Goal: Information Seeking & Learning: Learn about a topic

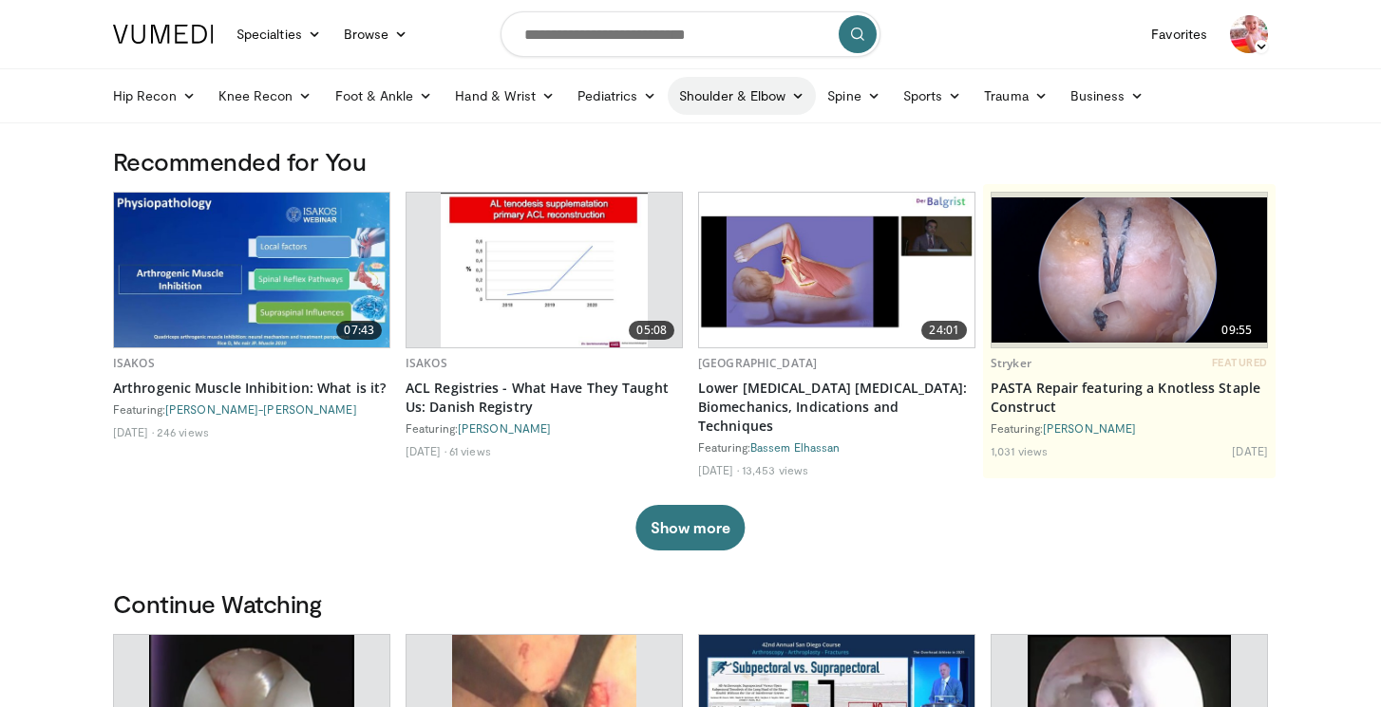
click at [728, 96] on link "Shoulder & Elbow" at bounding box center [741, 96] width 148 height 38
click at [642, 167] on link "Shoulder" at bounding box center [703, 171] width 226 height 30
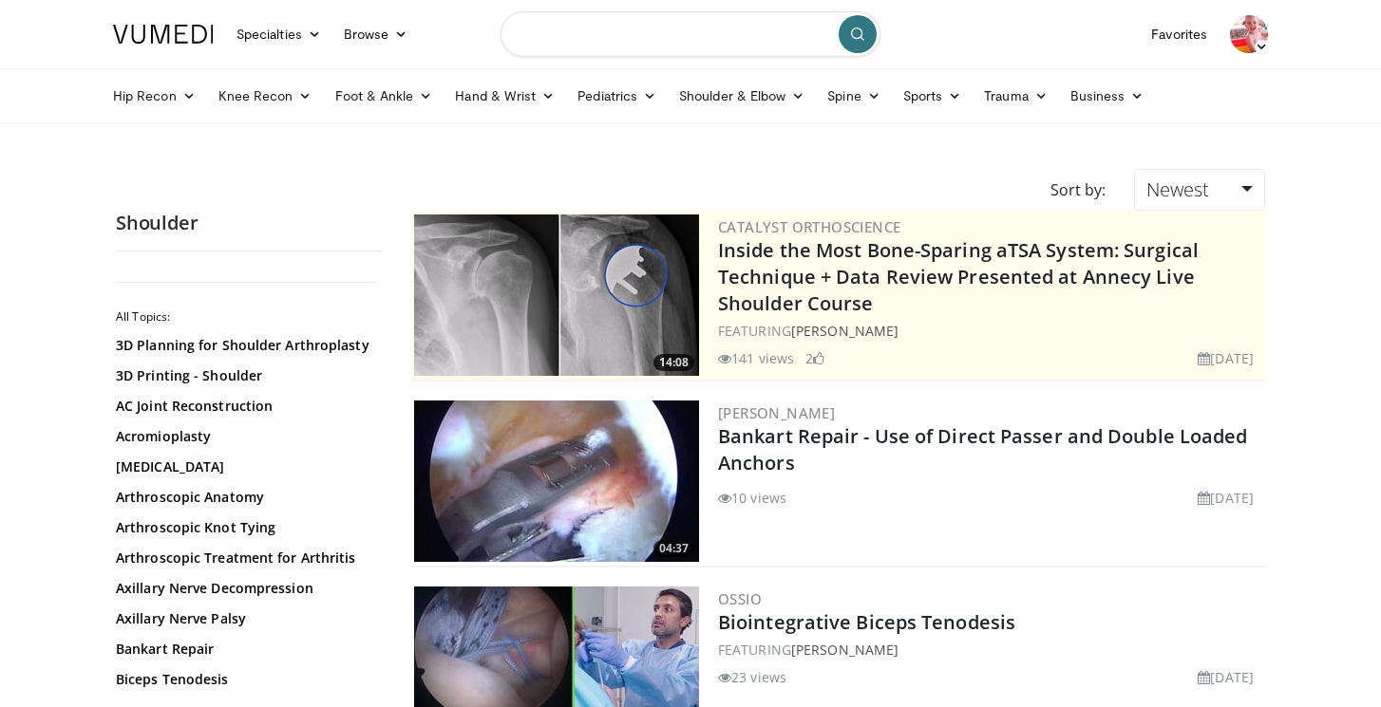
click at [561, 41] on input "Search topics, interventions" at bounding box center [690, 34] width 380 height 46
type input "**********"
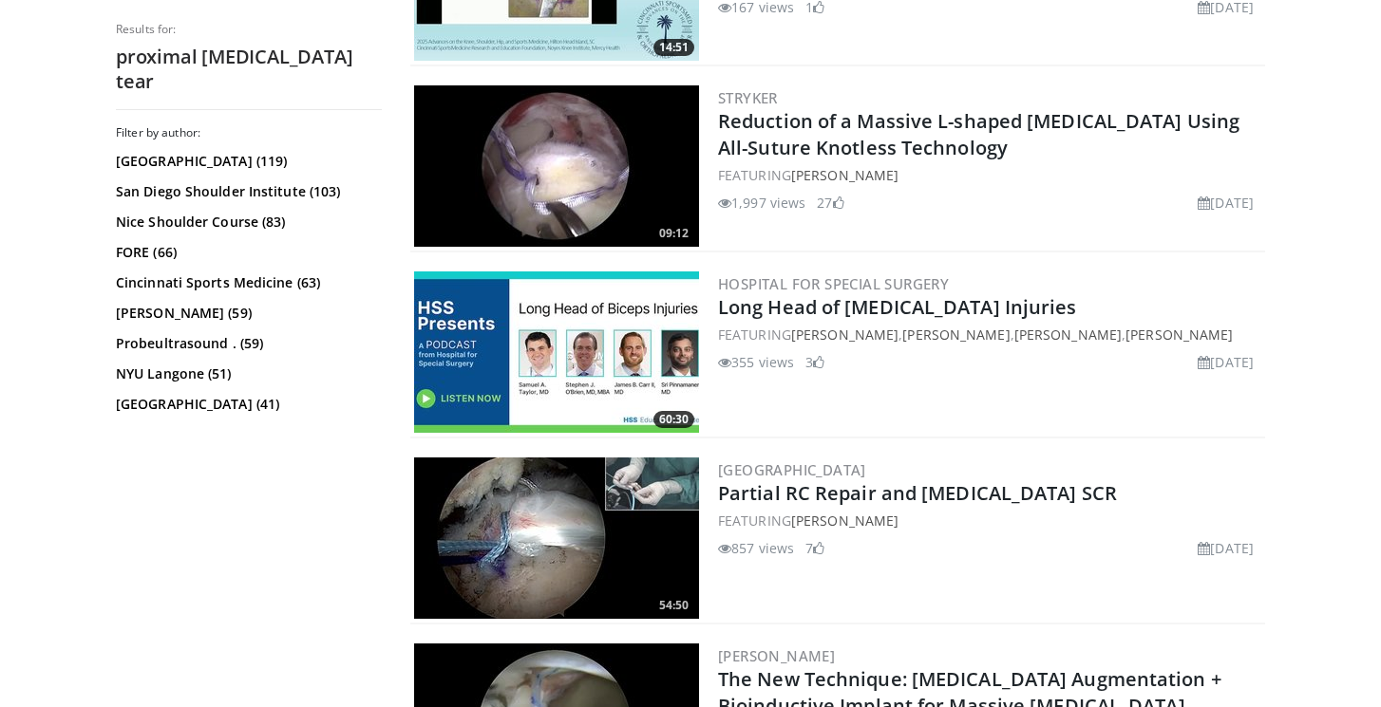
scroll to position [2005, 0]
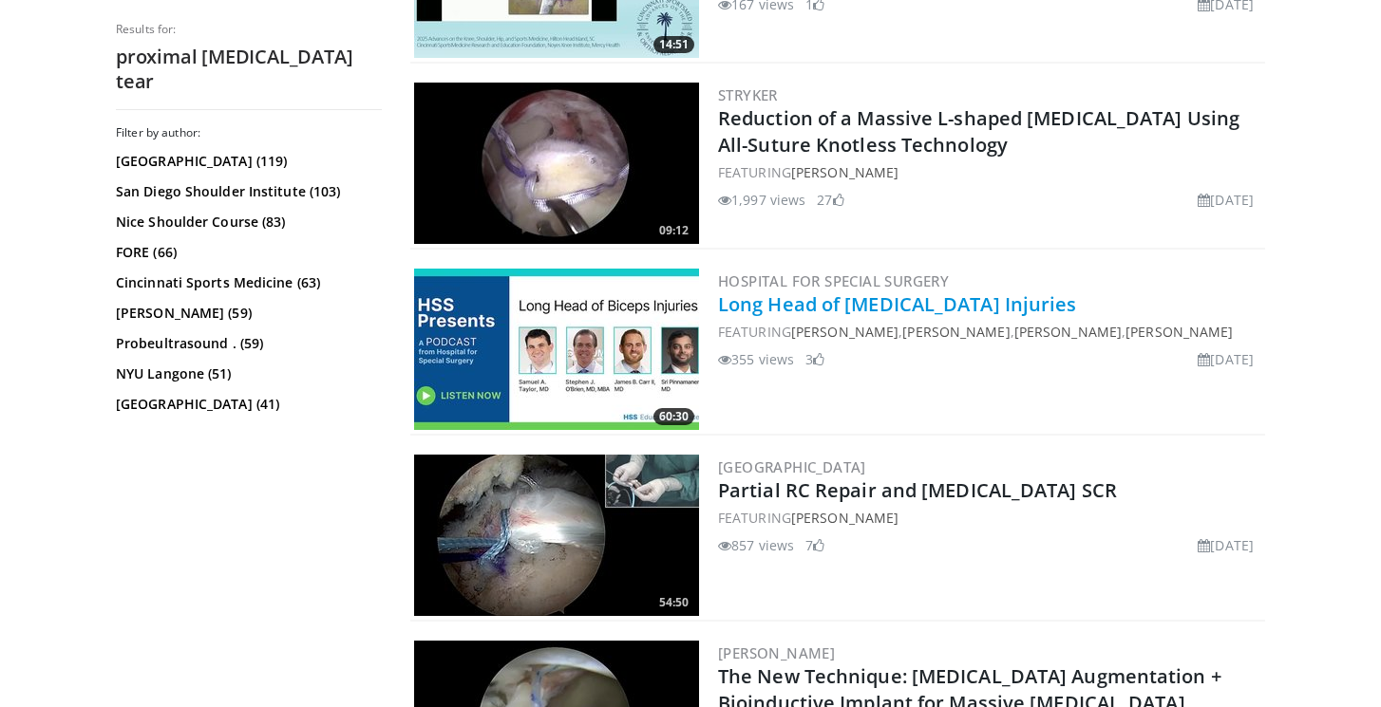
click at [875, 302] on link "Long Head of [MEDICAL_DATA] Injuries" at bounding box center [897, 304] width 359 height 26
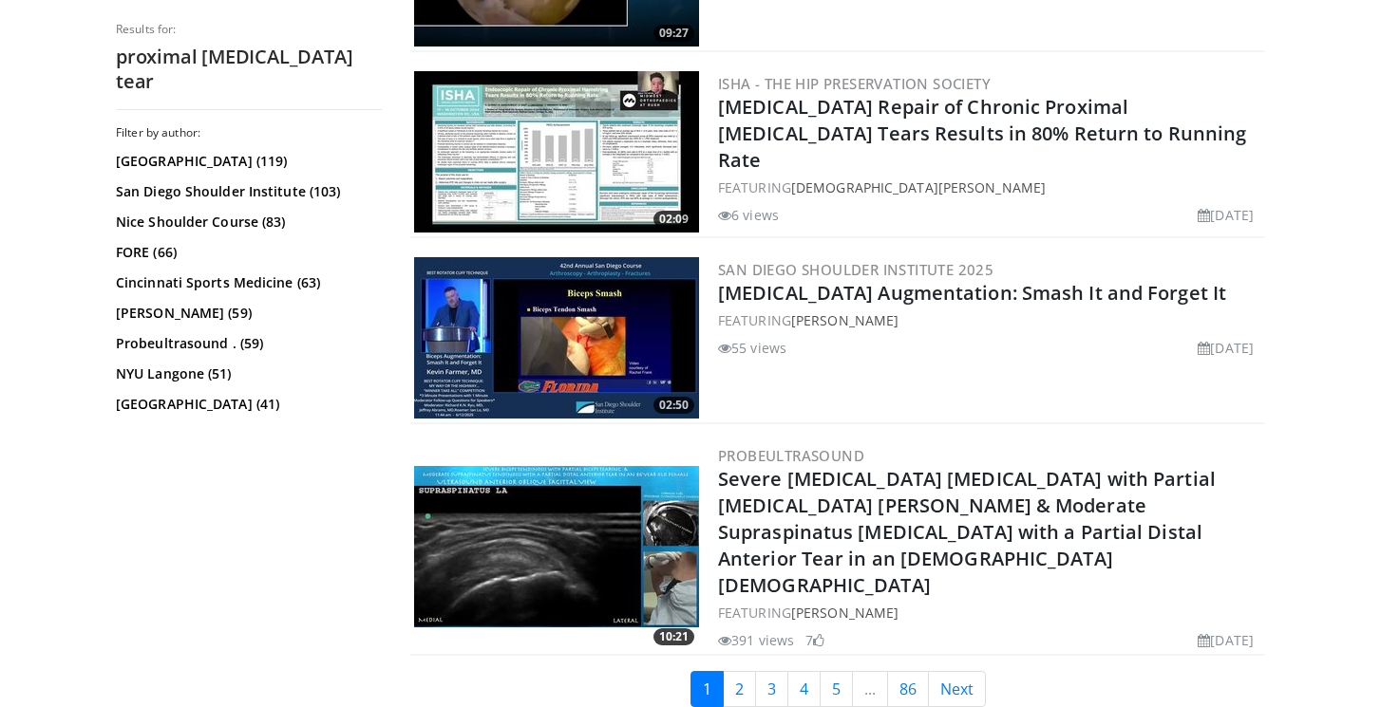
scroll to position [4786, 0]
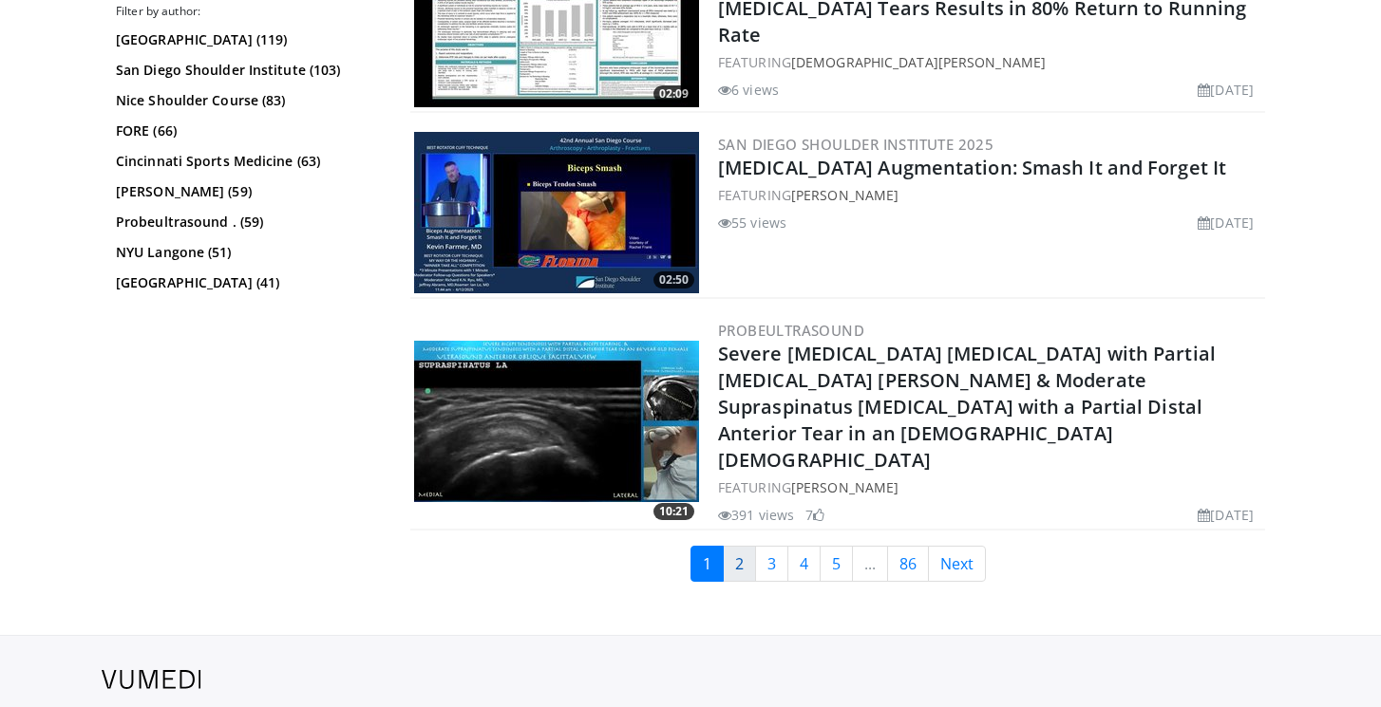
click at [734, 546] on link "2" at bounding box center [739, 564] width 33 height 36
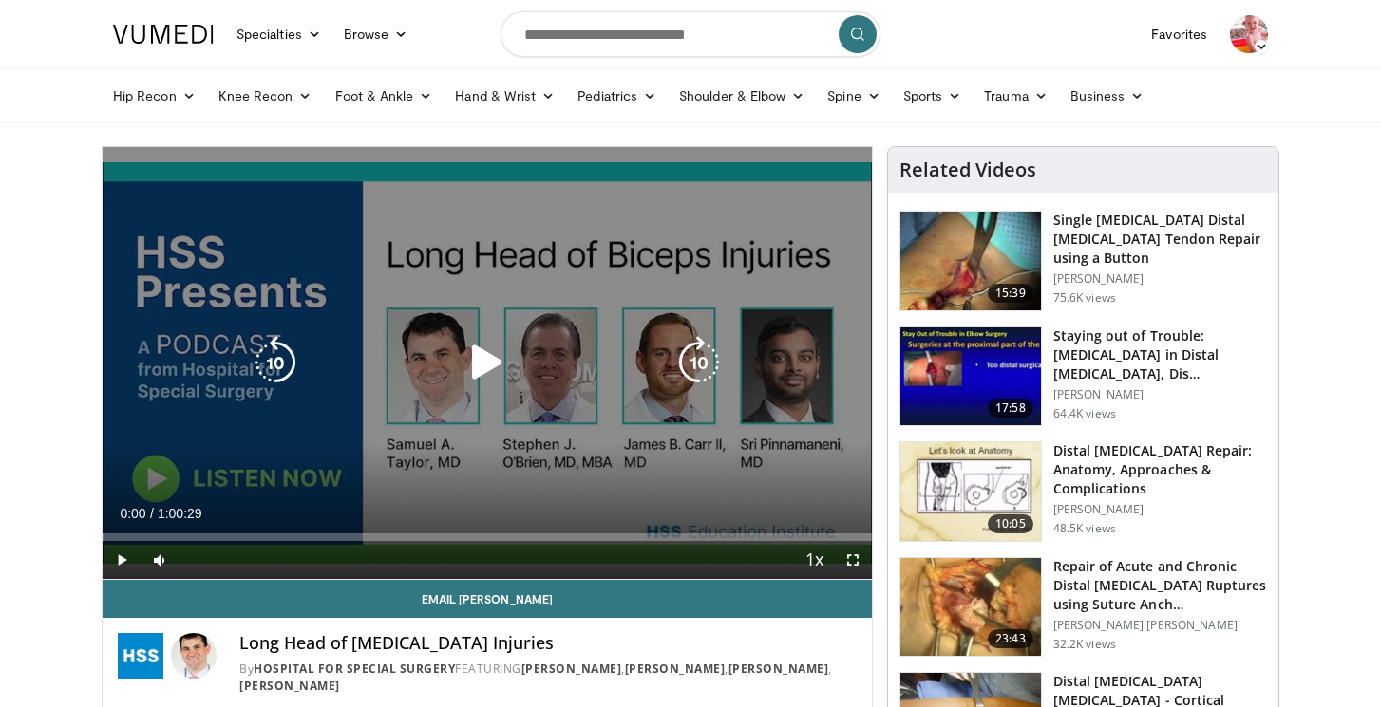
click at [479, 362] on icon "Video Player" at bounding box center [486, 362] width 53 height 53
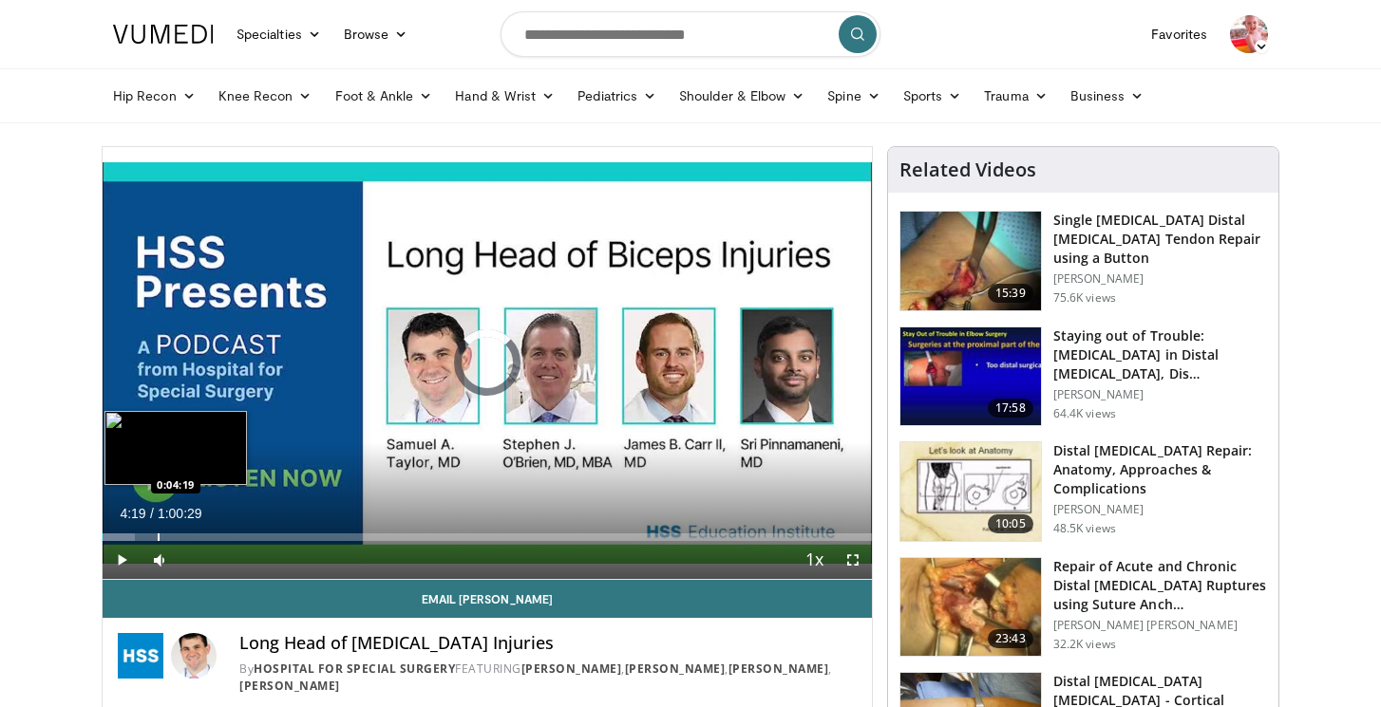
click at [158, 536] on div "Progress Bar" at bounding box center [159, 538] width 2 height 8
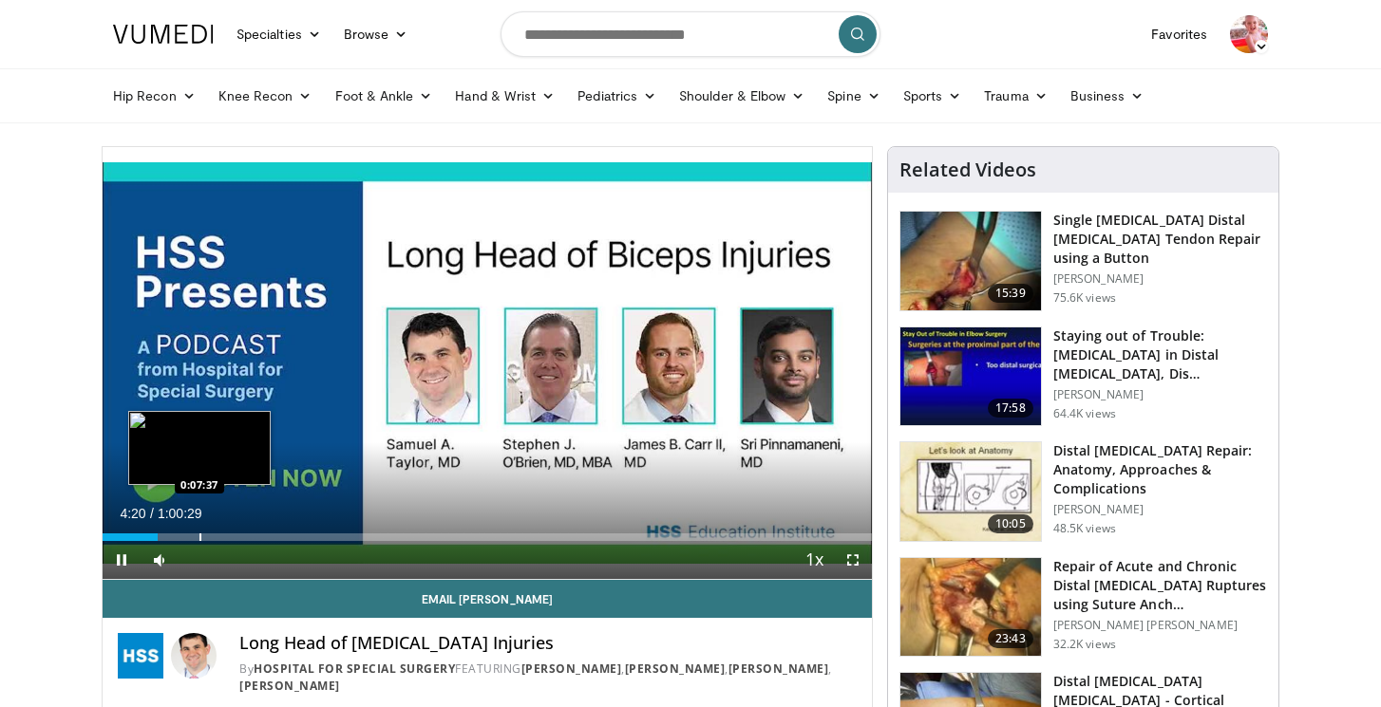
click at [199, 540] on div "10 seconds Tap to unmute" at bounding box center [487, 363] width 769 height 432
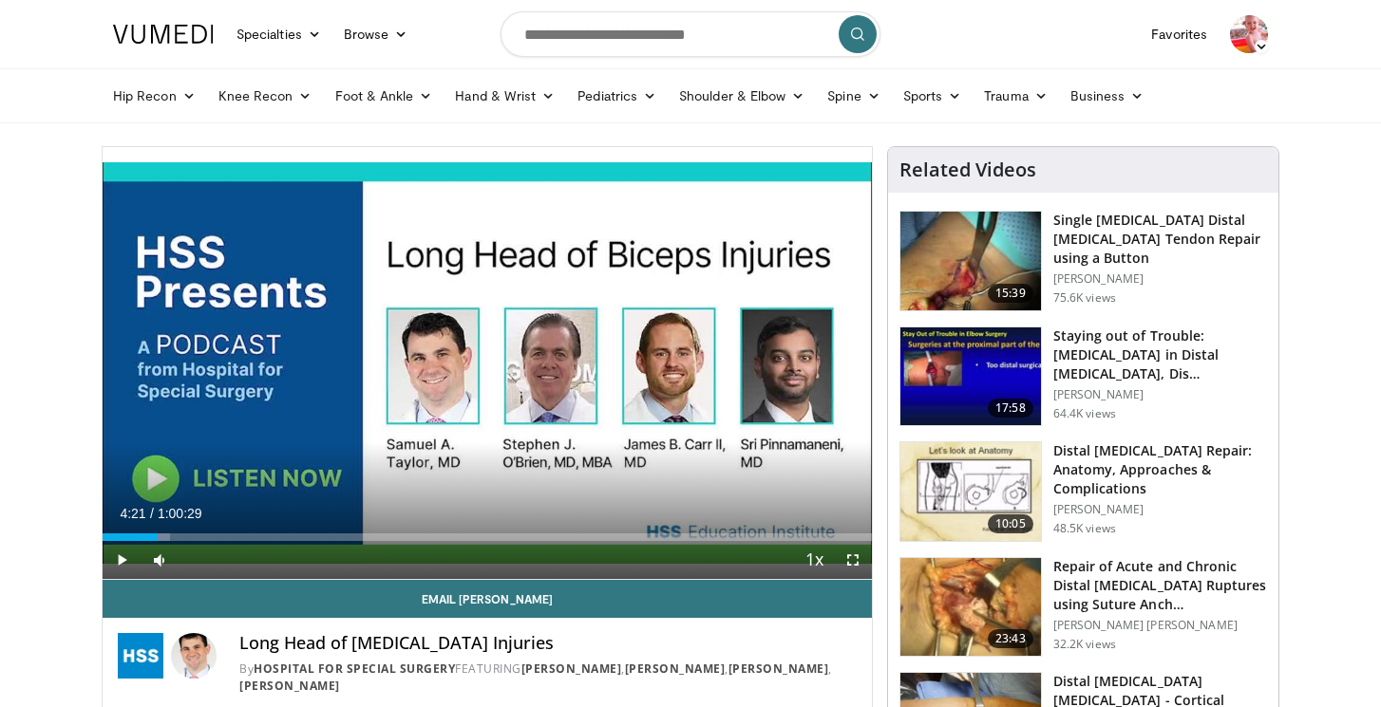
click at [122, 557] on span "Video Player" at bounding box center [122, 560] width 38 height 38
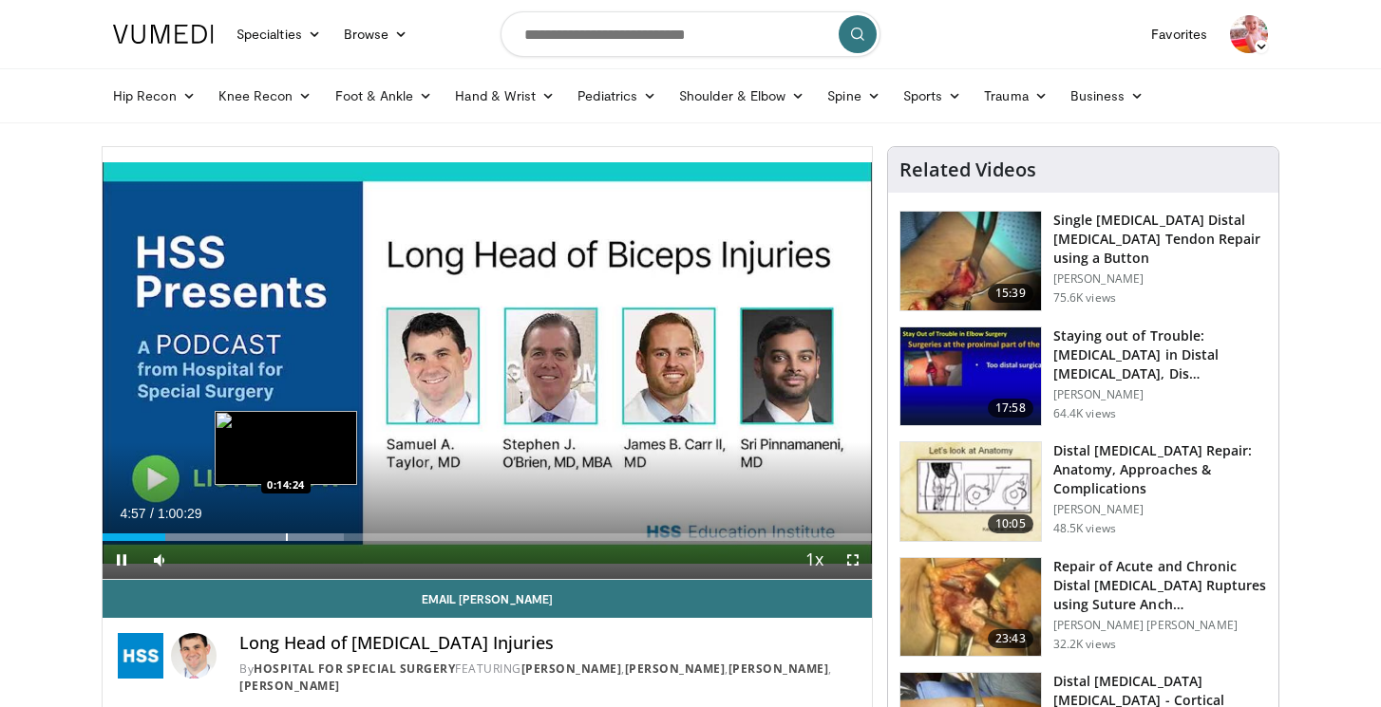
click at [286, 536] on div "Progress Bar" at bounding box center [287, 538] width 2 height 8
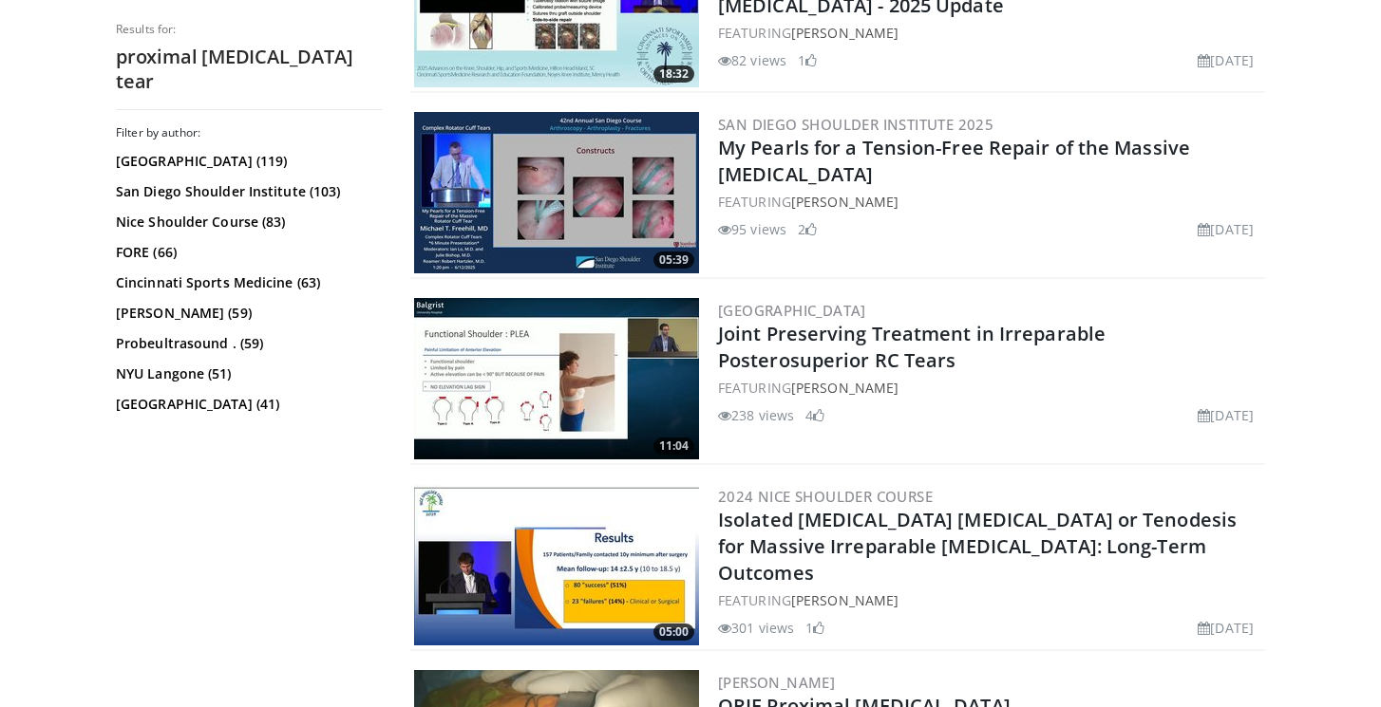
scroll to position [4581, 0]
